Goal: Register for event/course

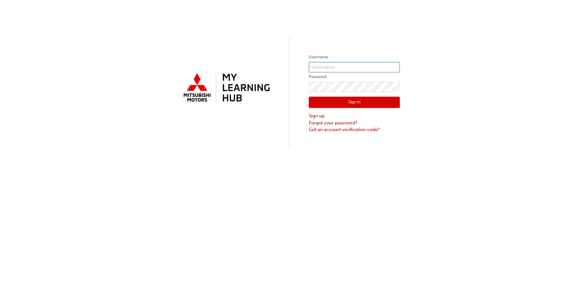
type input "0005940369"
click at [325, 101] on button "Sign In" at bounding box center [354, 103] width 91 height 12
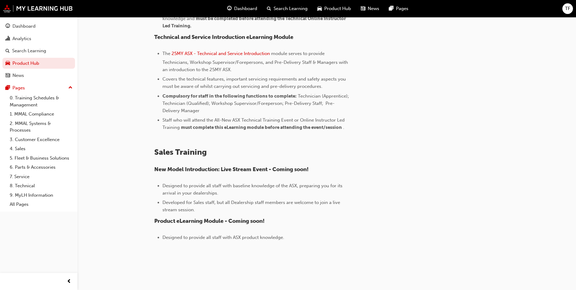
scroll to position [225, 0]
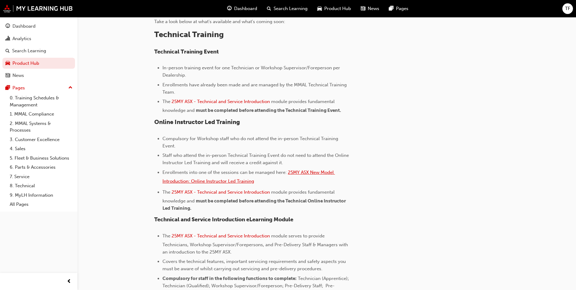
click at [312, 172] on span "25MY ASX New Model Introduction: Online Instructor Led Training" at bounding box center [248, 176] width 172 height 14
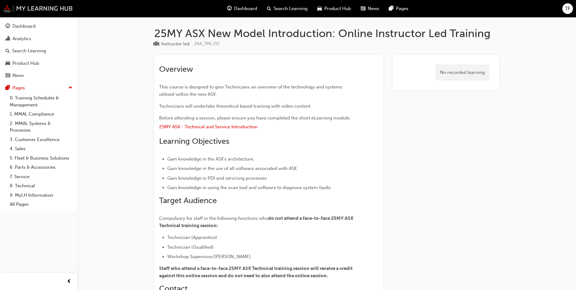
click at [37, 10] on img at bounding box center [38, 9] width 70 height 8
